Goal: Transaction & Acquisition: Purchase product/service

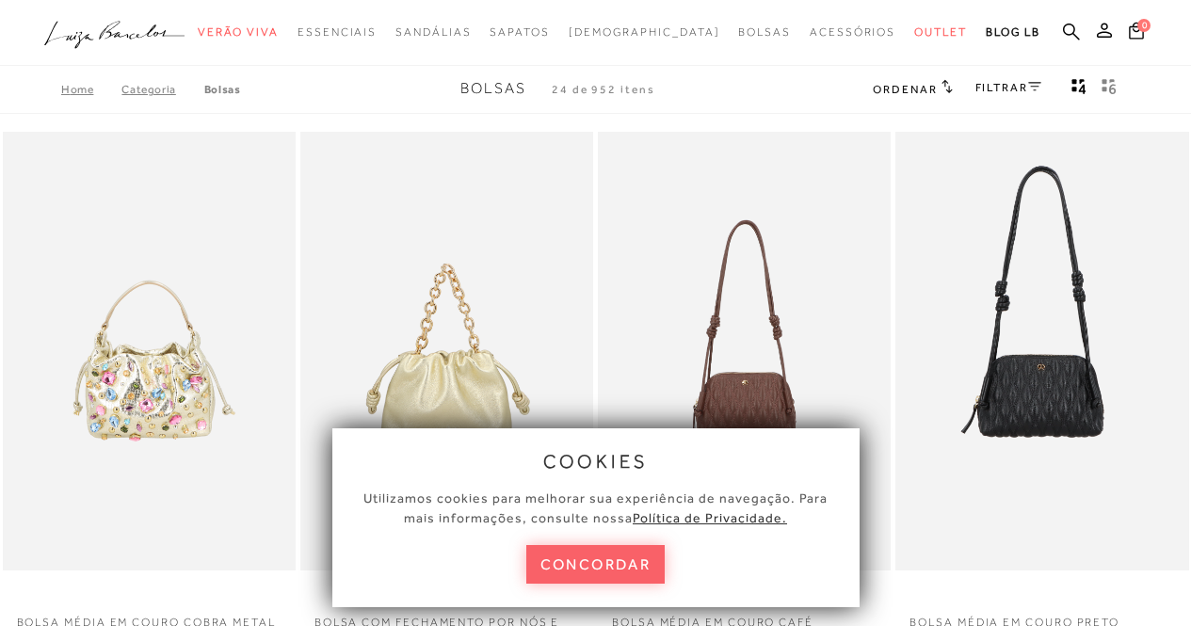
click at [563, 564] on button "concordar" at bounding box center [595, 564] width 139 height 39
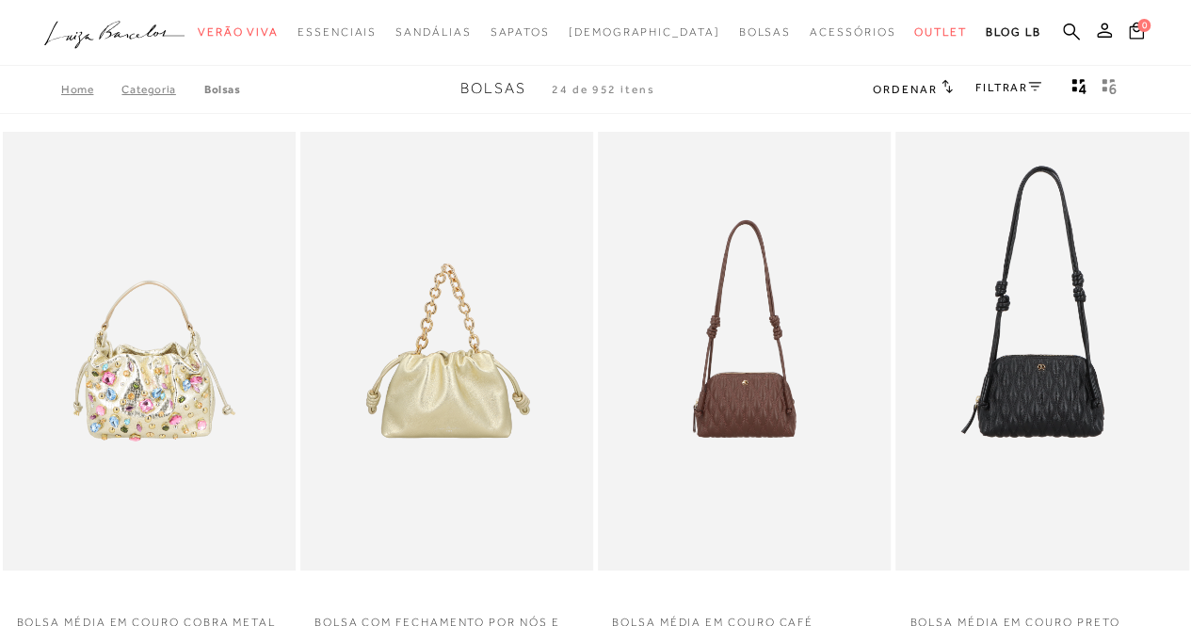
click at [987, 83] on link "FILTRAR" at bounding box center [1009, 87] width 66 height 13
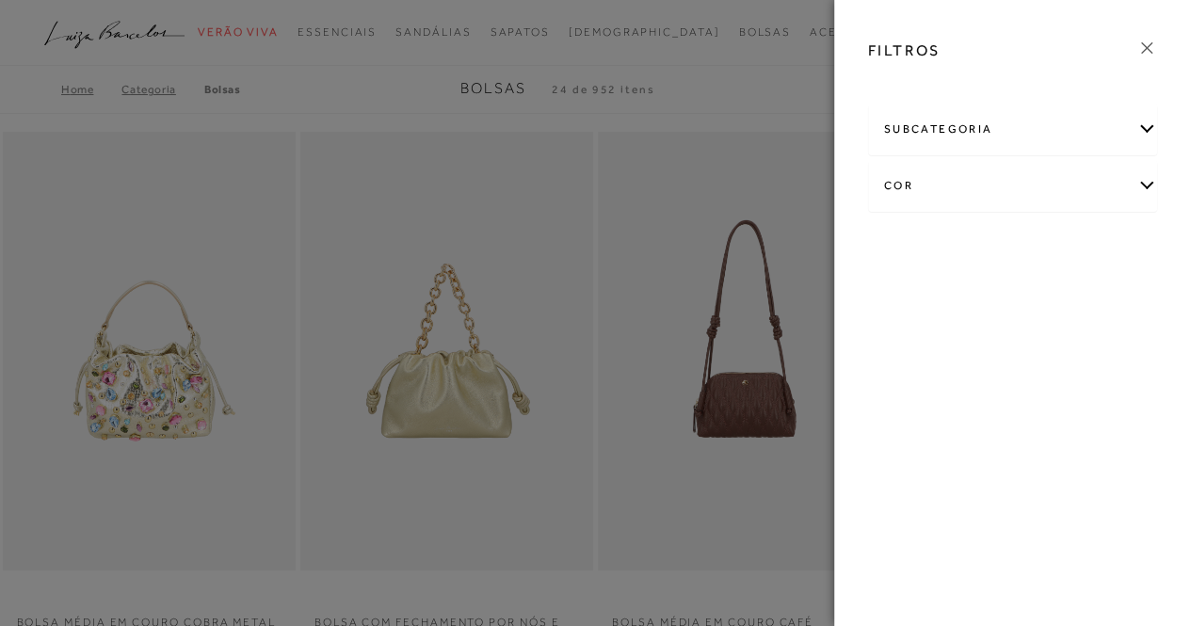
click at [1060, 131] on div "subcategoria" at bounding box center [1013, 130] width 288 height 50
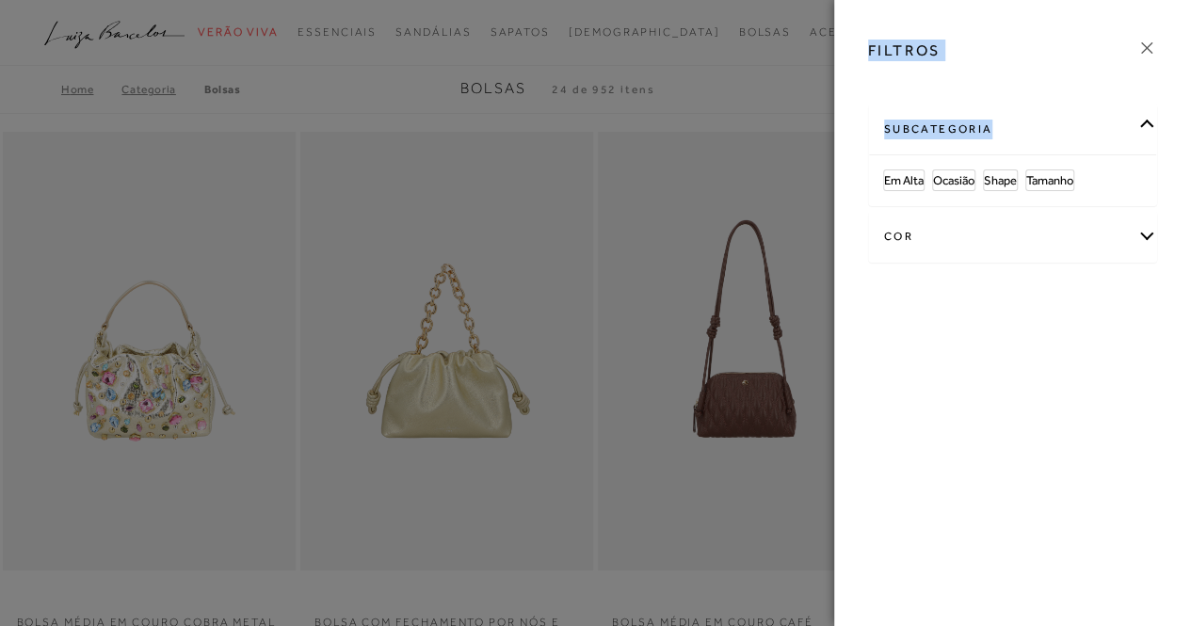
drag, startPoint x: 1144, startPoint y: 133, endPoint x: 409, endPoint y: 79, distance: 737.5
click at [409, 64] on div "FILTROS subcategoria Em [GEOGRAPHIC_DATA] Ocasião Shape cor +" at bounding box center [594, 64] width 1173 height 0
click at [409, 79] on div at bounding box center [595, 313] width 1191 height 626
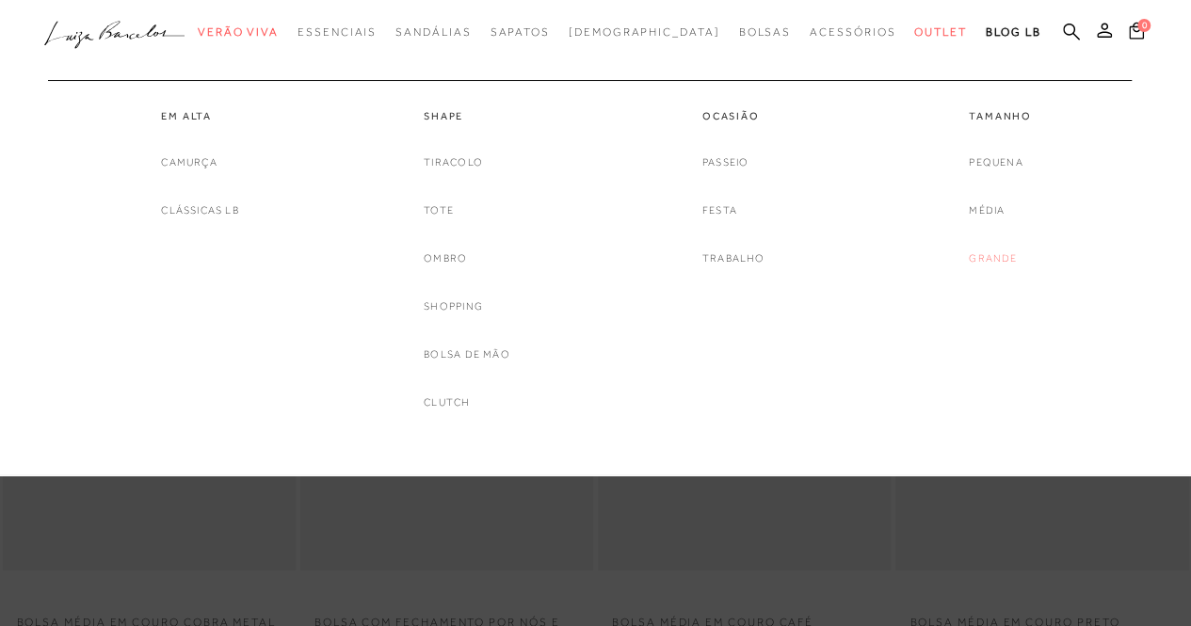
click at [991, 253] on link "Grande" at bounding box center [993, 259] width 48 height 20
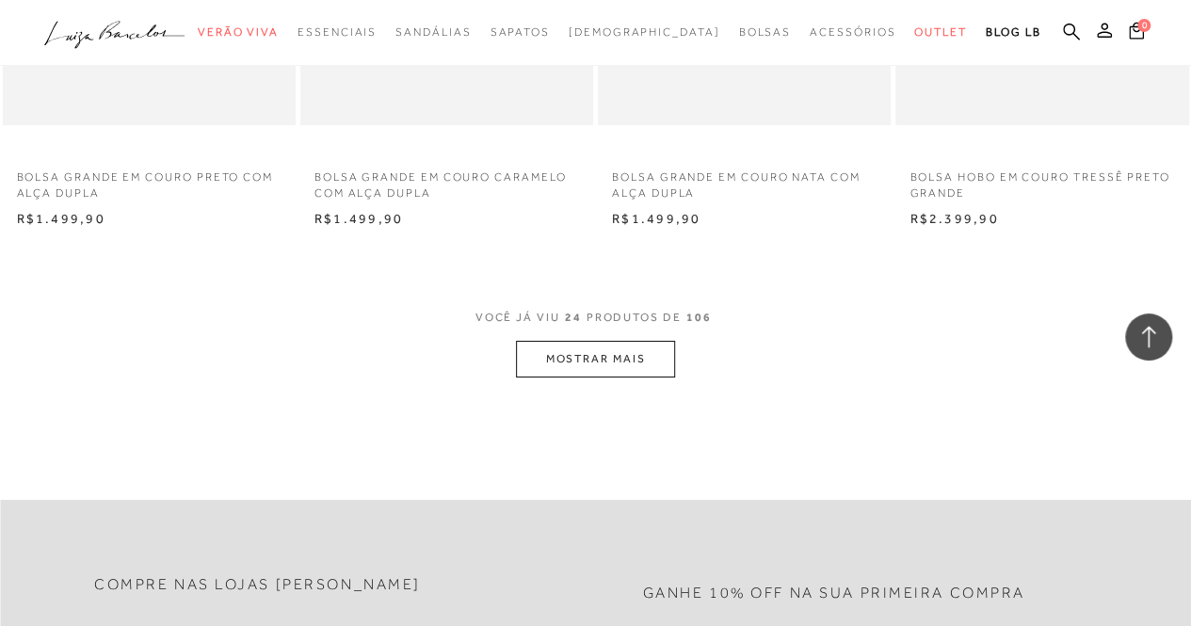
scroll to position [3325, 0]
click at [646, 357] on button "MOSTRAR MAIS" at bounding box center [595, 355] width 158 height 37
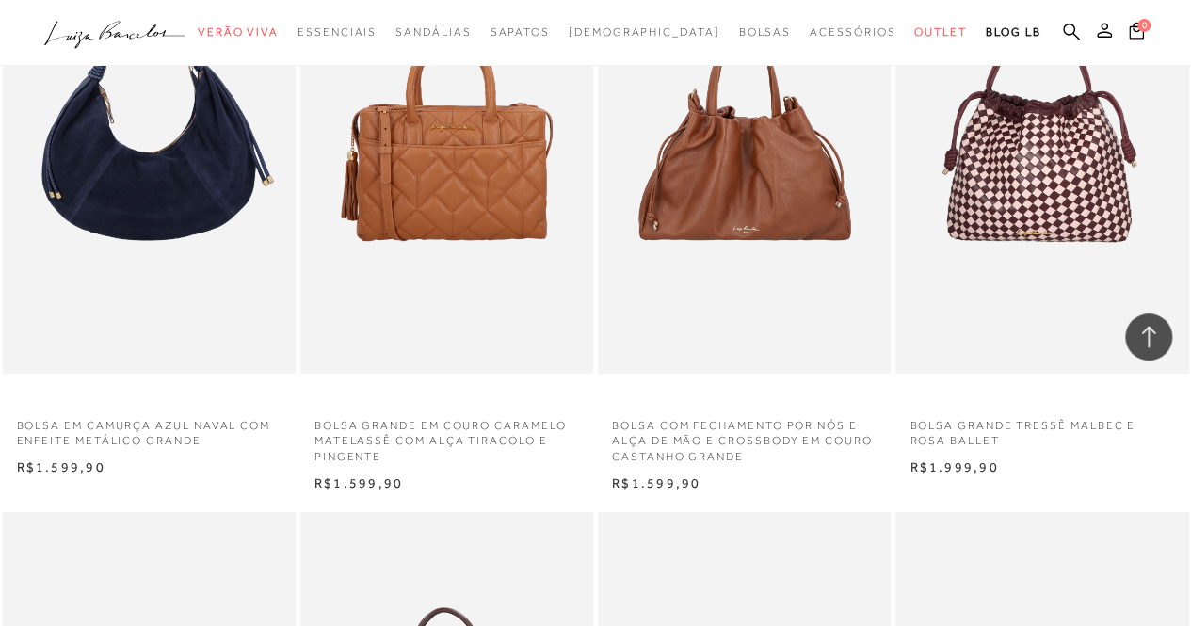
scroll to position [5815, 0]
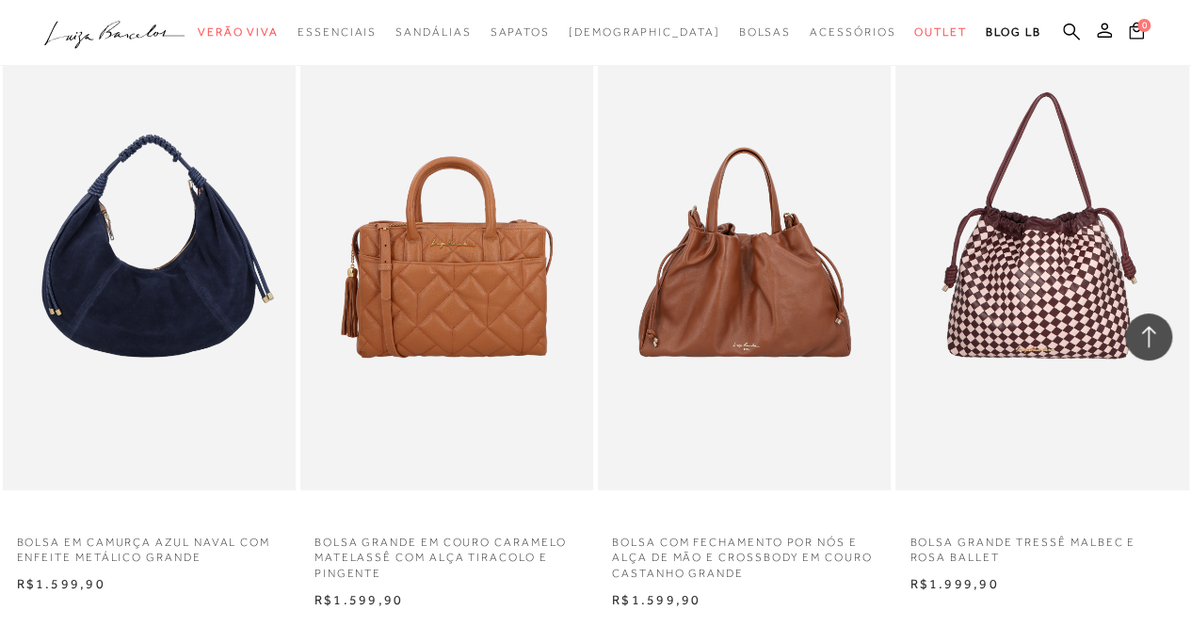
click at [689, 547] on p "BOLSA COM FECHAMENTO POR NÓS E ALÇA DE MÃO E CROSSBODY EM COURO CASTANHO GRANDE" at bounding box center [744, 553] width 293 height 58
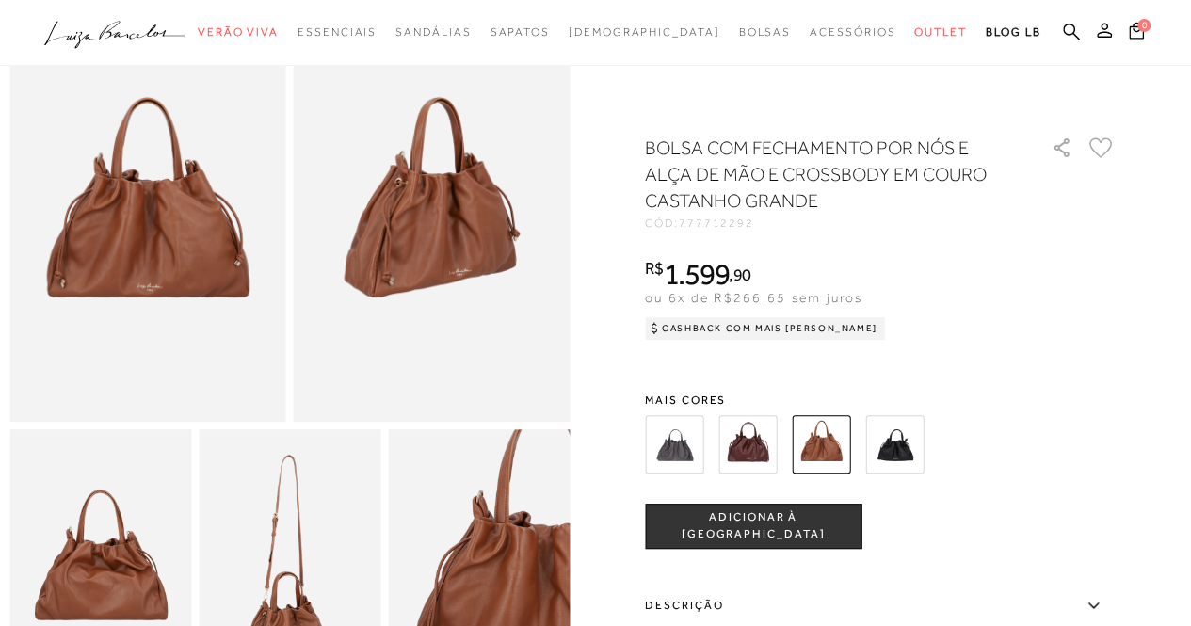
click at [767, 436] on img at bounding box center [748, 444] width 58 height 58
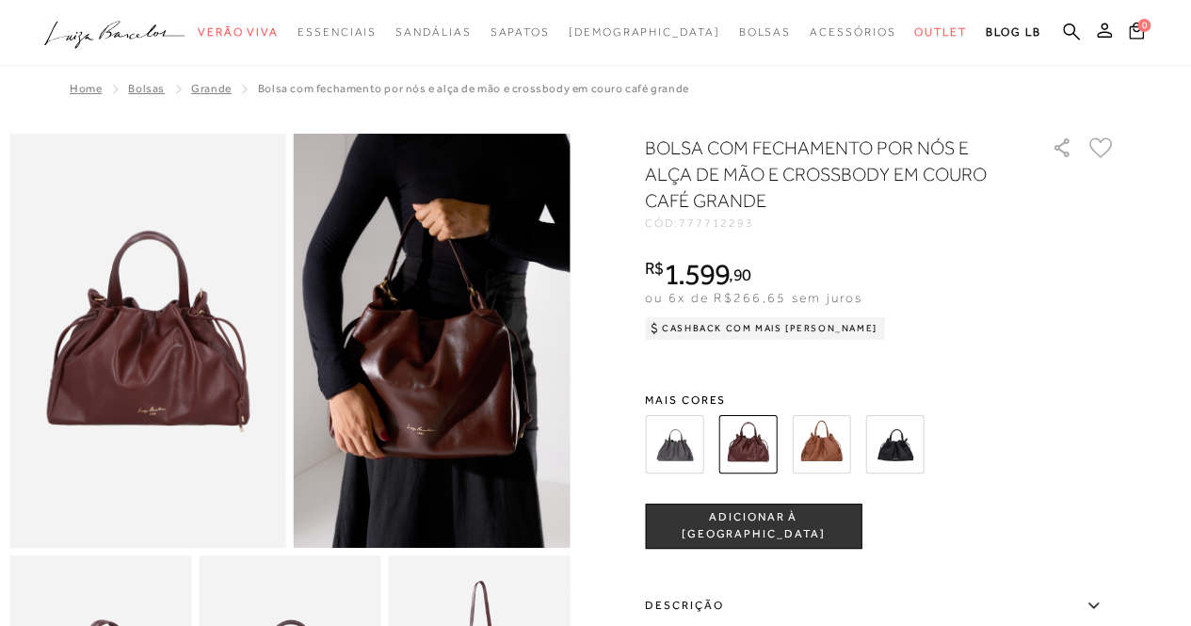
scroll to position [89, 0]
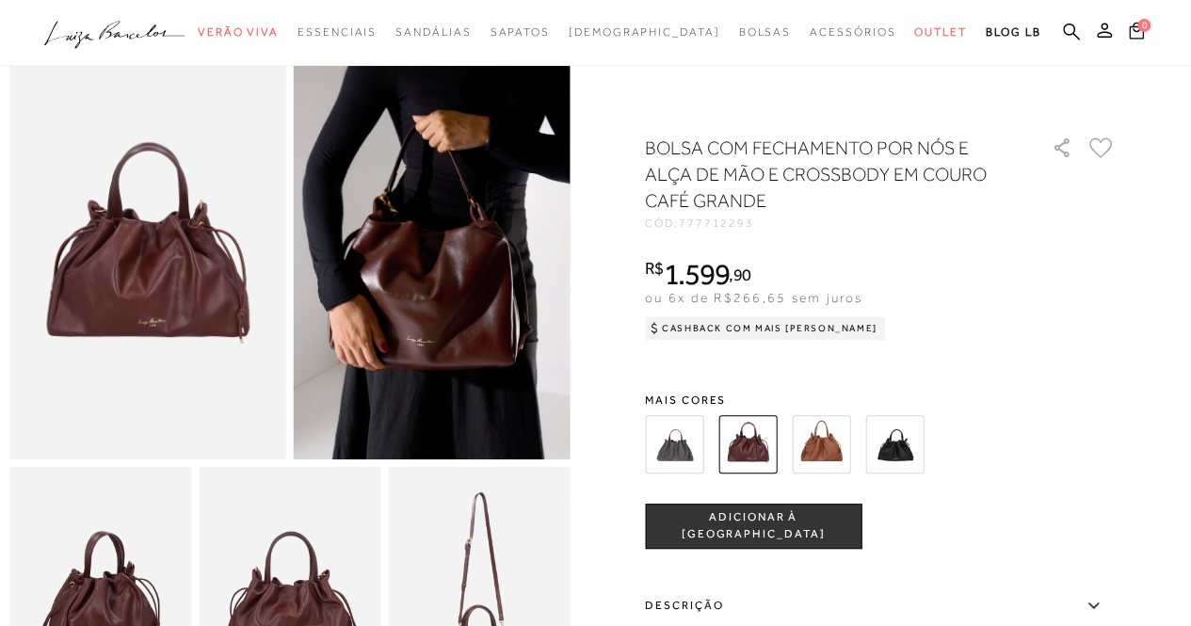
click at [691, 445] on img at bounding box center [674, 444] width 58 height 58
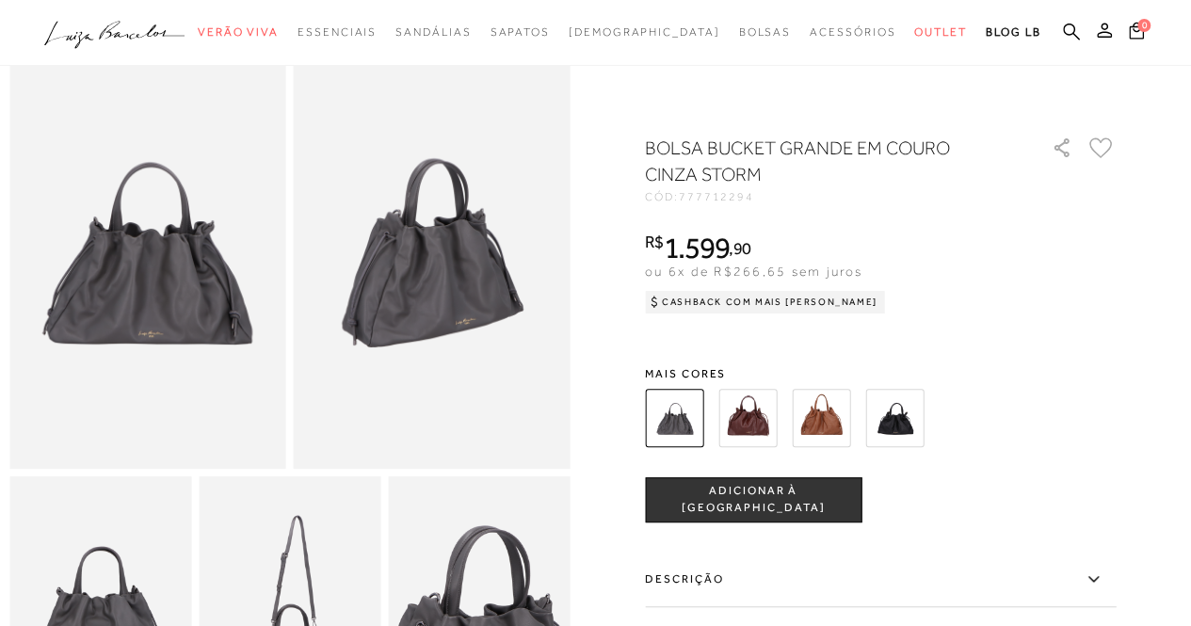
scroll to position [76, 0]
